Goal: Task Accomplishment & Management: Use online tool/utility

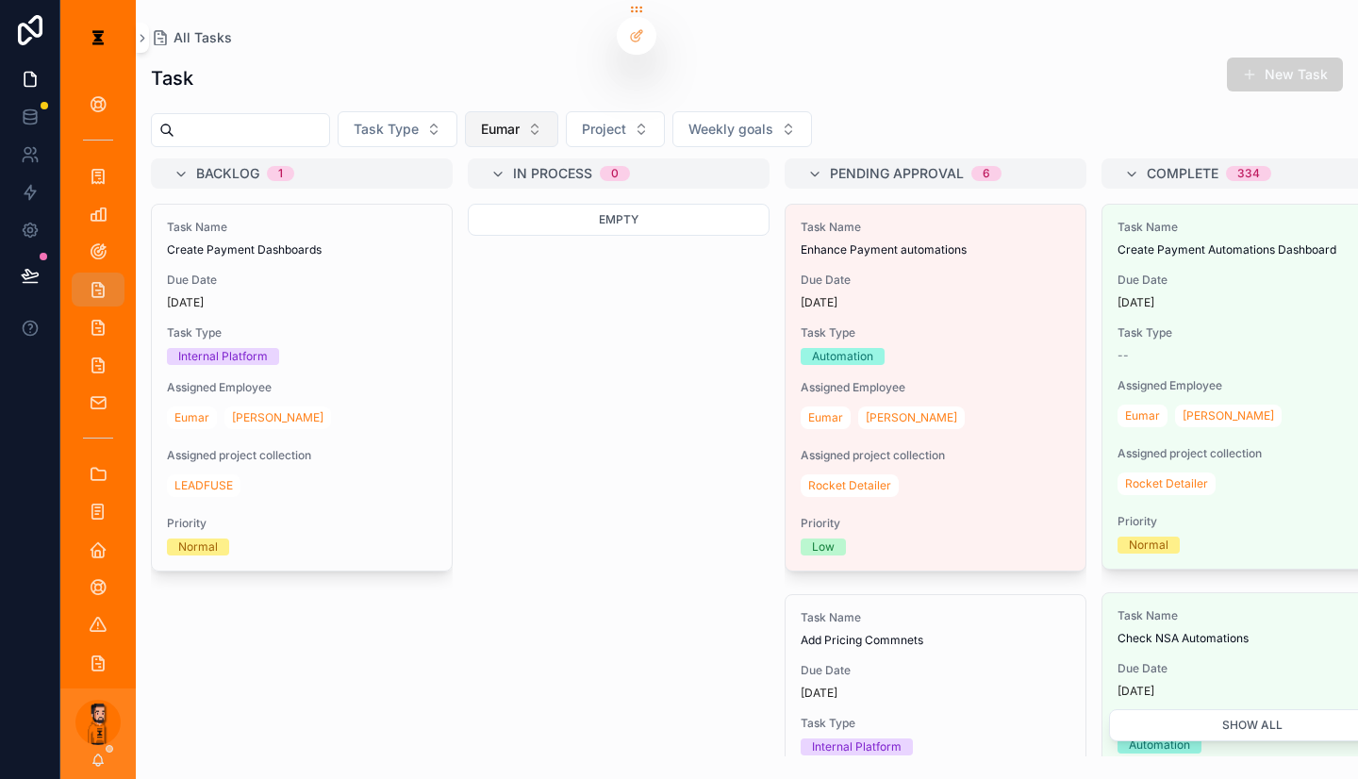
click at [519, 113] on button "Eumar" at bounding box center [511, 129] width 93 height 36
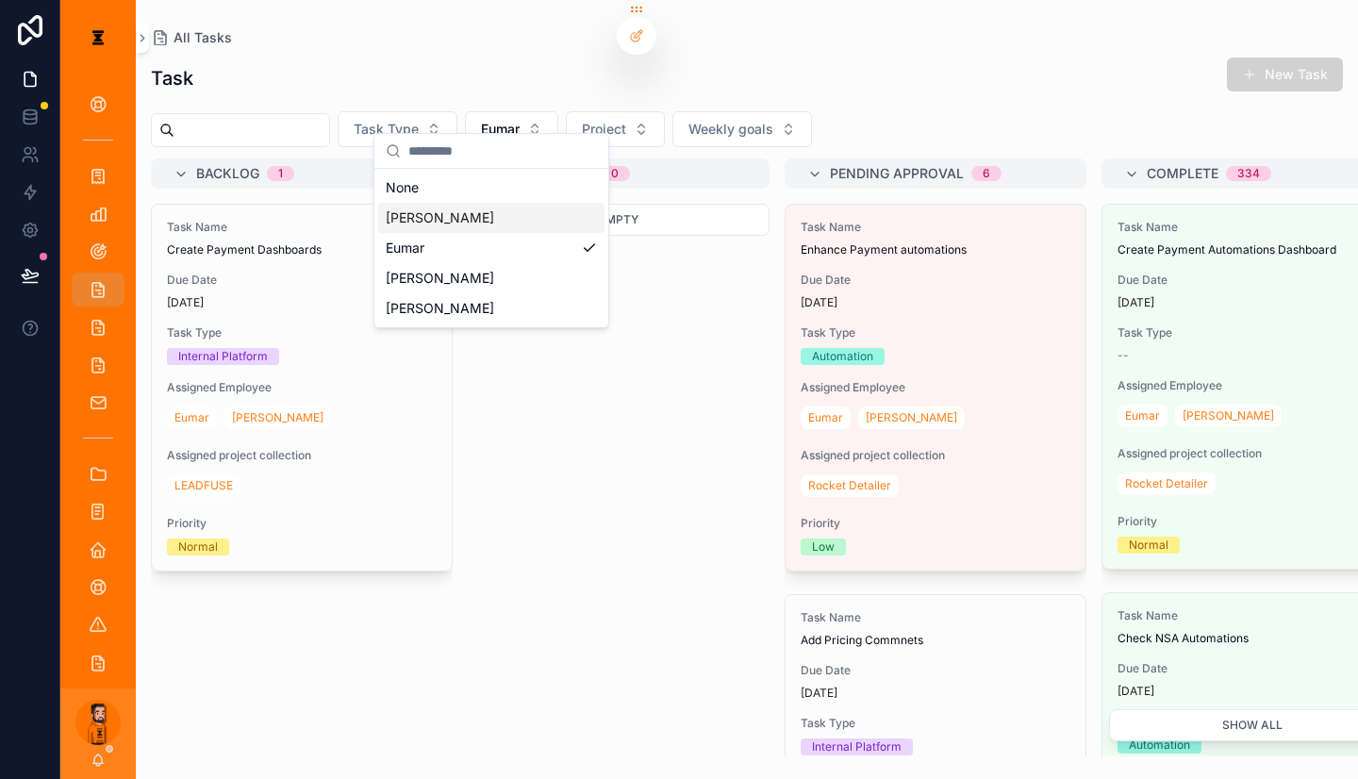
click at [459, 219] on div "[PERSON_NAME]" at bounding box center [491, 218] width 226 height 30
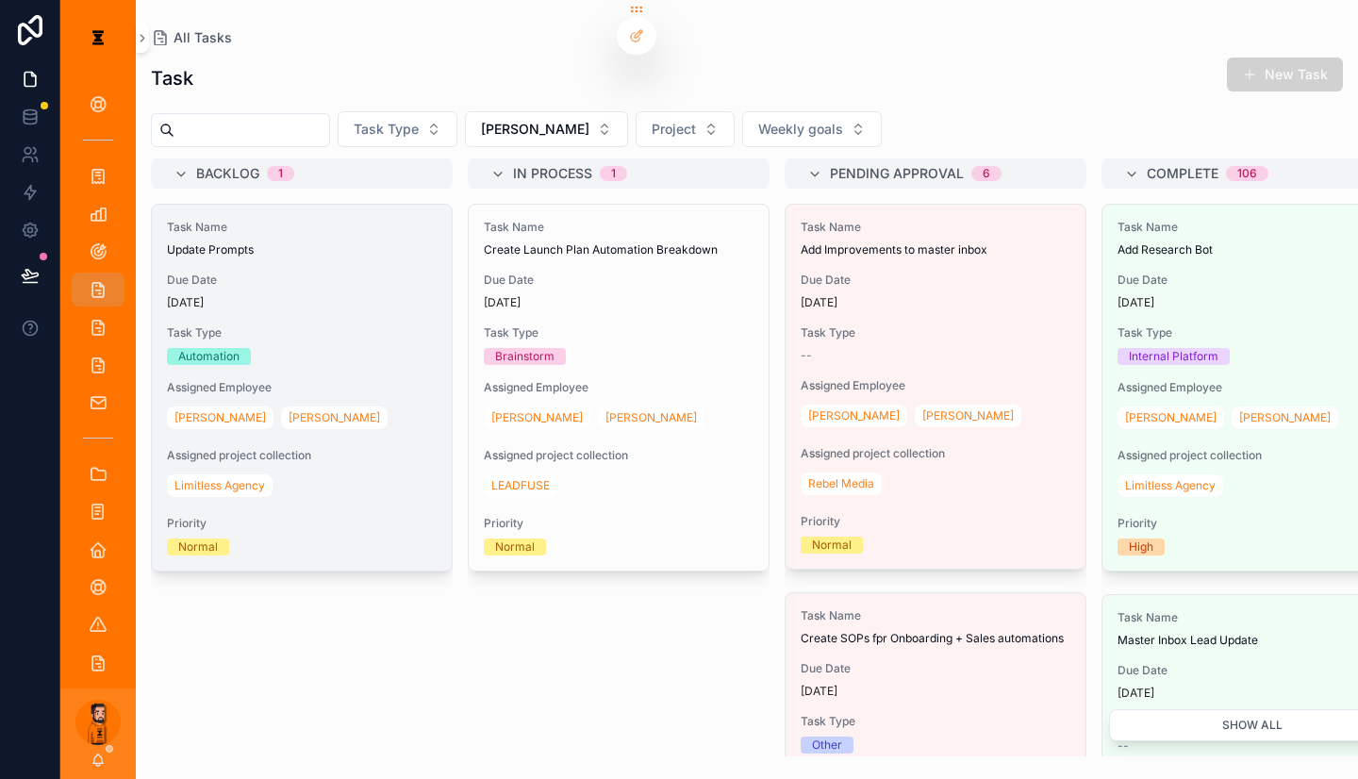
click at [357, 273] on div "Due Date [DATE]" at bounding box center [302, 292] width 270 height 38
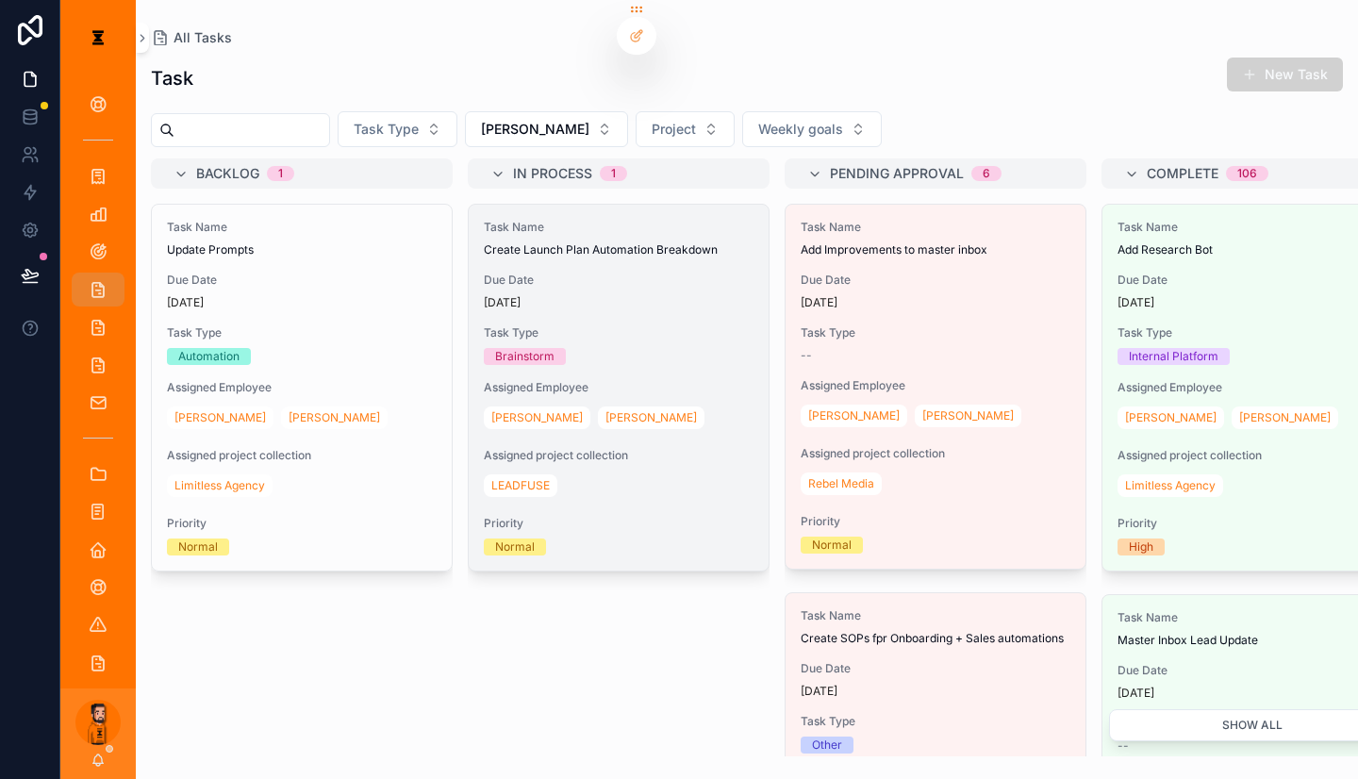
click at [612, 325] on span "Task Type" at bounding box center [619, 332] width 270 height 15
